Goal: Navigation & Orientation: Find specific page/section

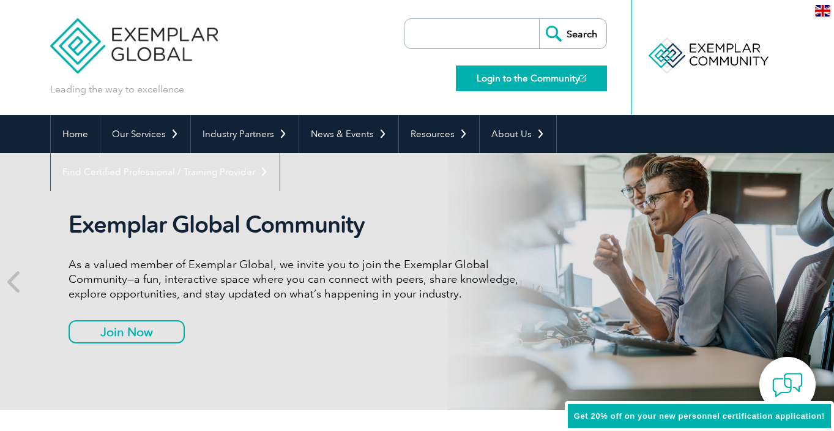
click at [532, 81] on link "Login to the Community" at bounding box center [531, 78] width 151 height 26
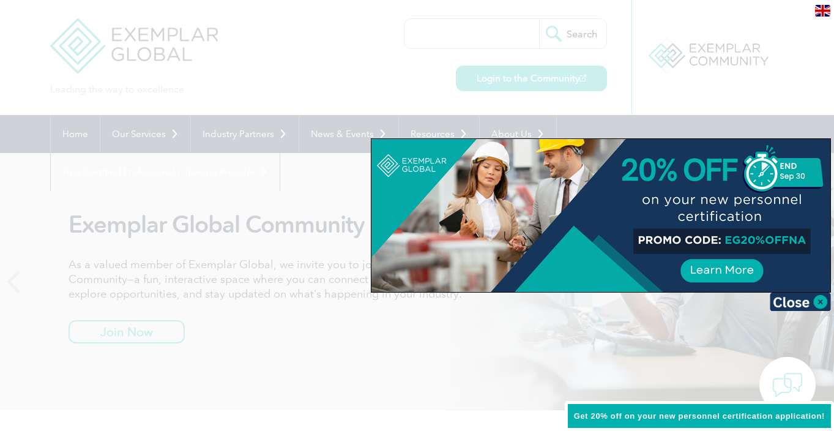
click at [326, 53] on div at bounding box center [417, 215] width 834 height 431
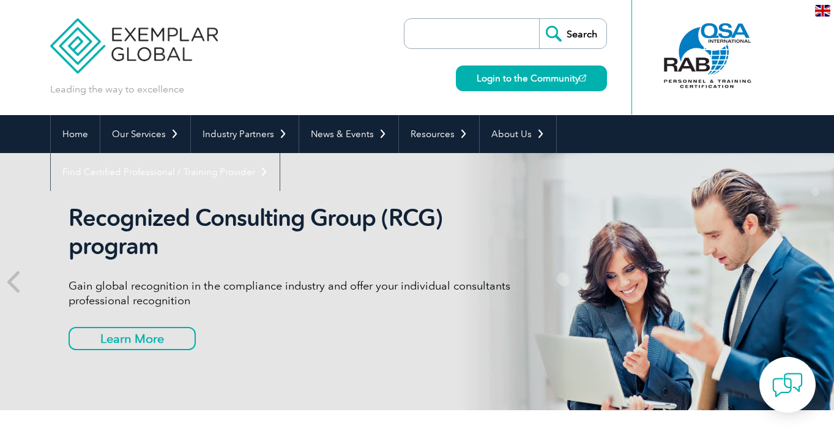
click at [502, 35] on input "search" at bounding box center [475, 33] width 129 height 29
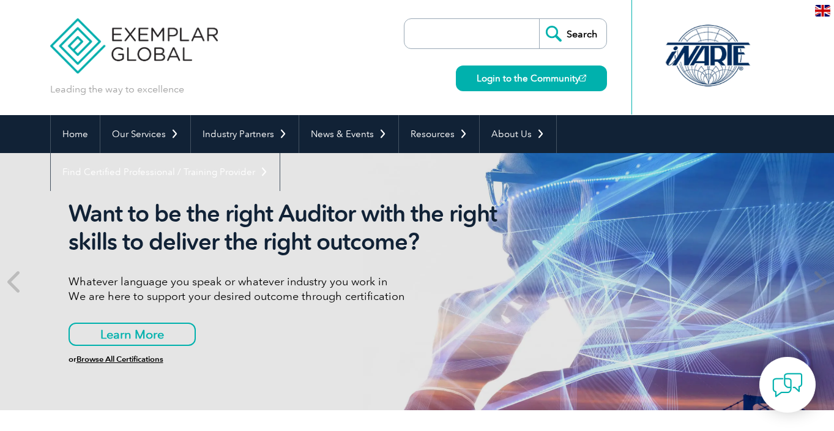
click at [726, 62] on div at bounding box center [708, 55] width 122 height 67
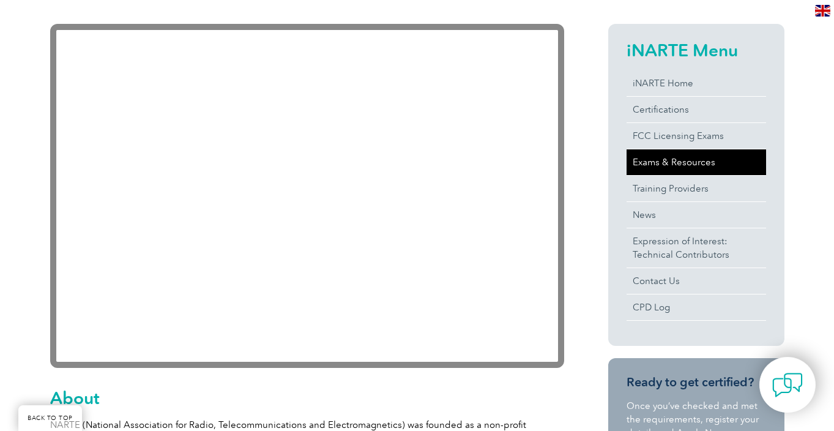
scroll to position [283, 0]
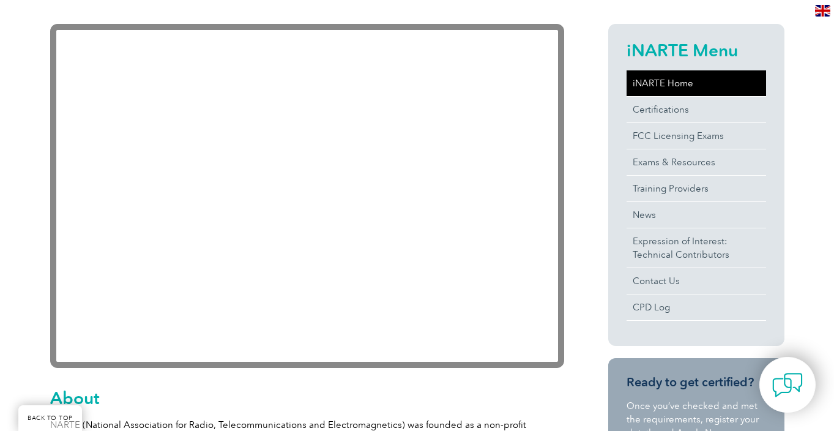
click at [677, 82] on link "iNARTE Home" at bounding box center [697, 83] width 140 height 26
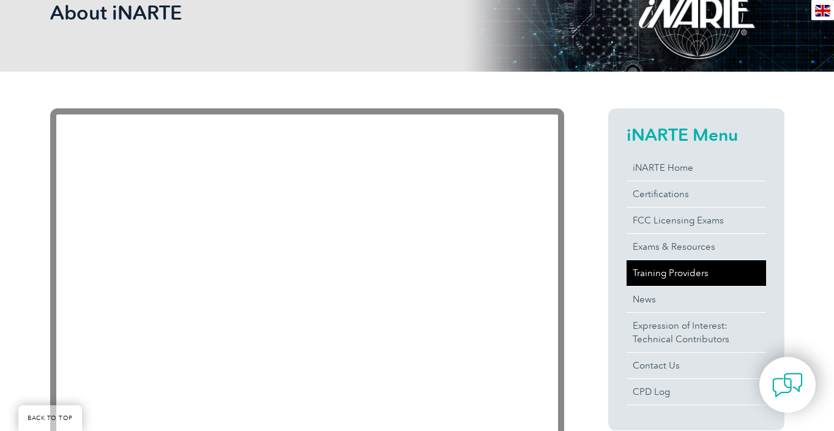
scroll to position [211, 0]
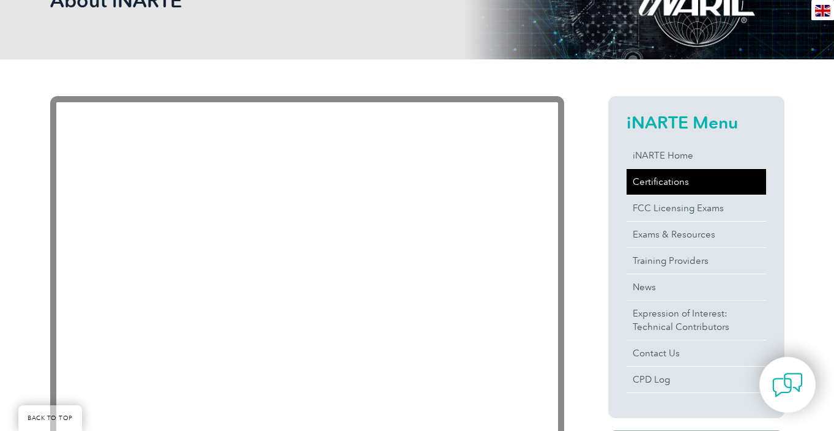
click at [659, 181] on link "Certifications" at bounding box center [697, 182] width 140 height 26
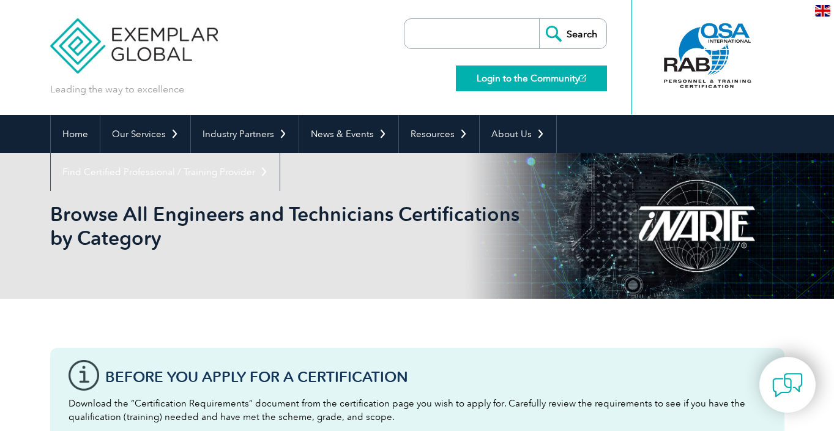
click at [515, 73] on link "Login to the Community" at bounding box center [531, 78] width 151 height 26
